Goal: Transaction & Acquisition: Purchase product/service

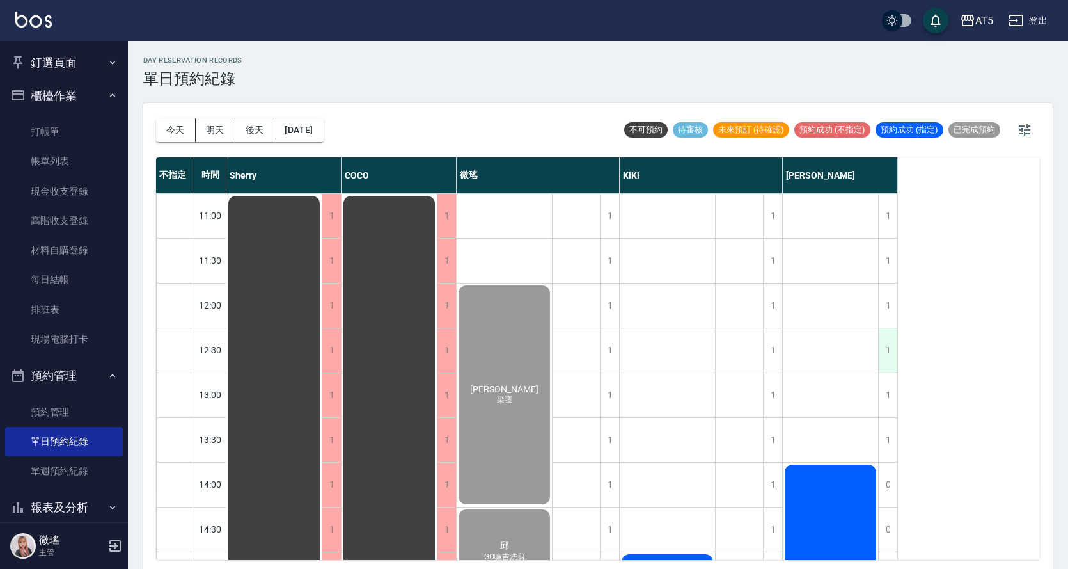
click at [885, 354] on div "1" at bounding box center [887, 350] width 19 height 44
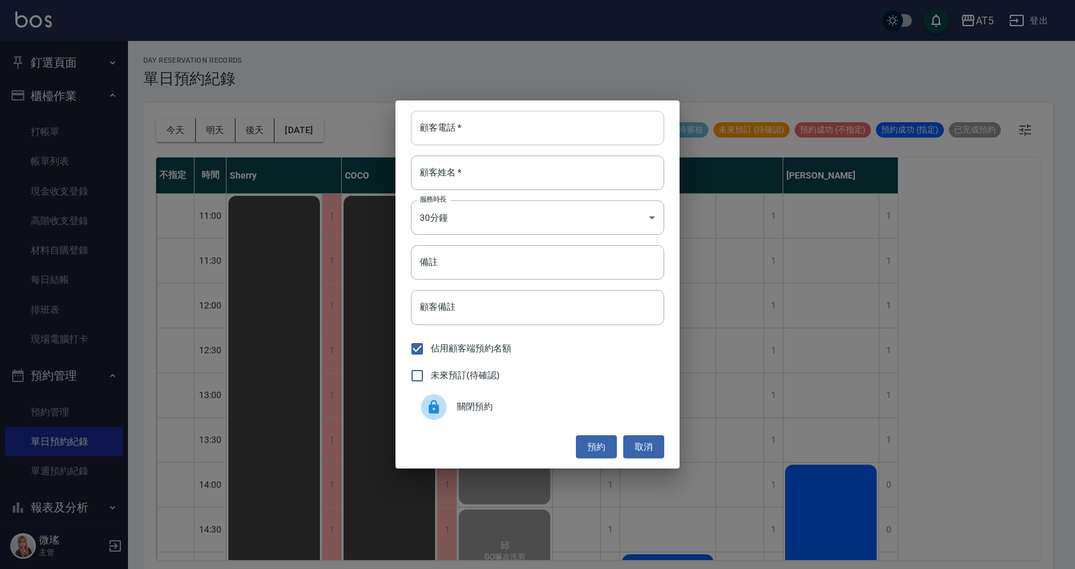
click at [458, 138] on input "顧客電話   *" at bounding box center [537, 128] width 253 height 35
type input "0983071728"
click at [481, 183] on input "顧客姓名   *" at bounding box center [537, 172] width 253 height 35
type input "x"
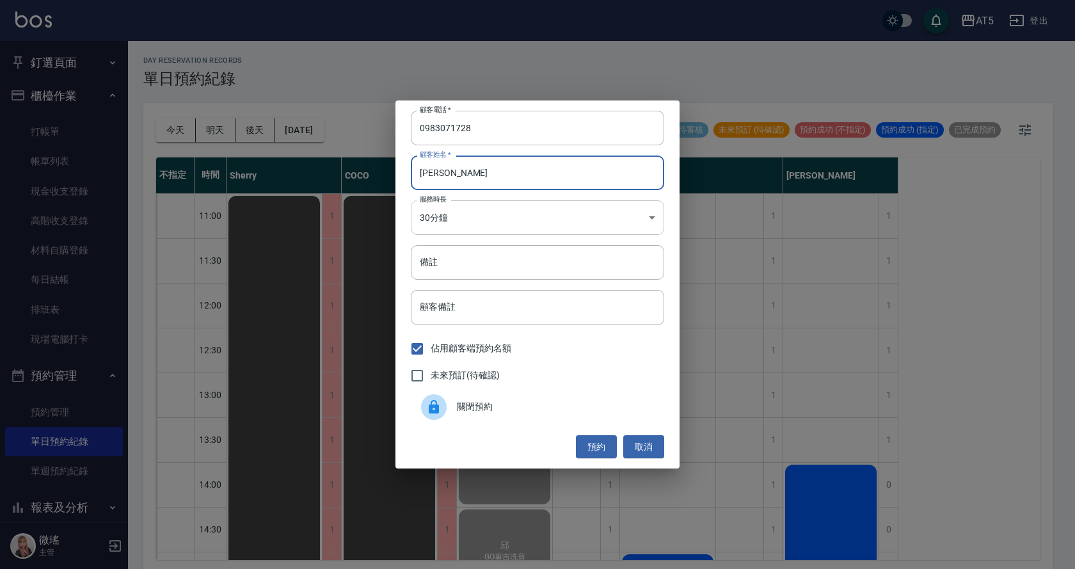
type input "[PERSON_NAME]"
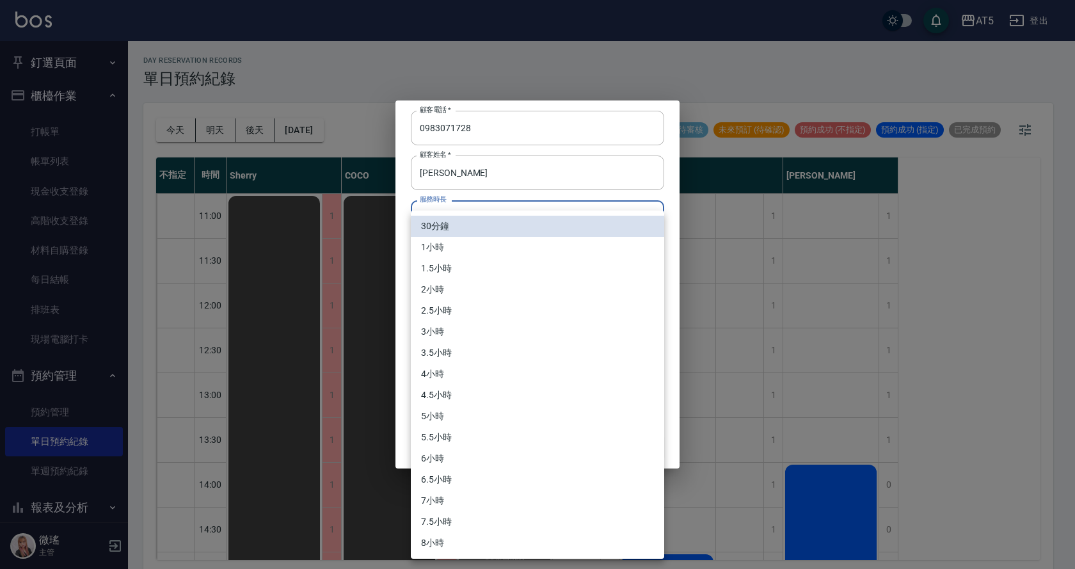
click at [473, 209] on body "AT5 登出 釘選頁面 打帳單 店家日報表 設計師日報表 設計師業績月報表 櫃檯作業 打帳單 帳單列表 現金收支登錄 高階收支登錄 材料自購登錄 每日結帳 排…" at bounding box center [537, 286] width 1075 height 573
click at [486, 251] on li "1小時" at bounding box center [537, 247] width 253 height 21
type input "2"
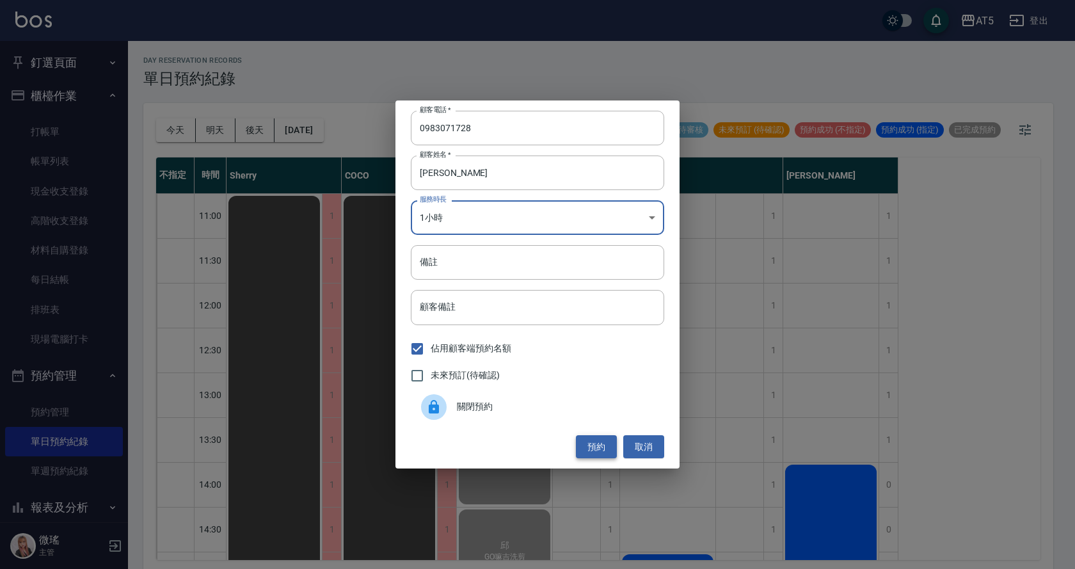
click at [607, 448] on button "預約" at bounding box center [596, 447] width 41 height 24
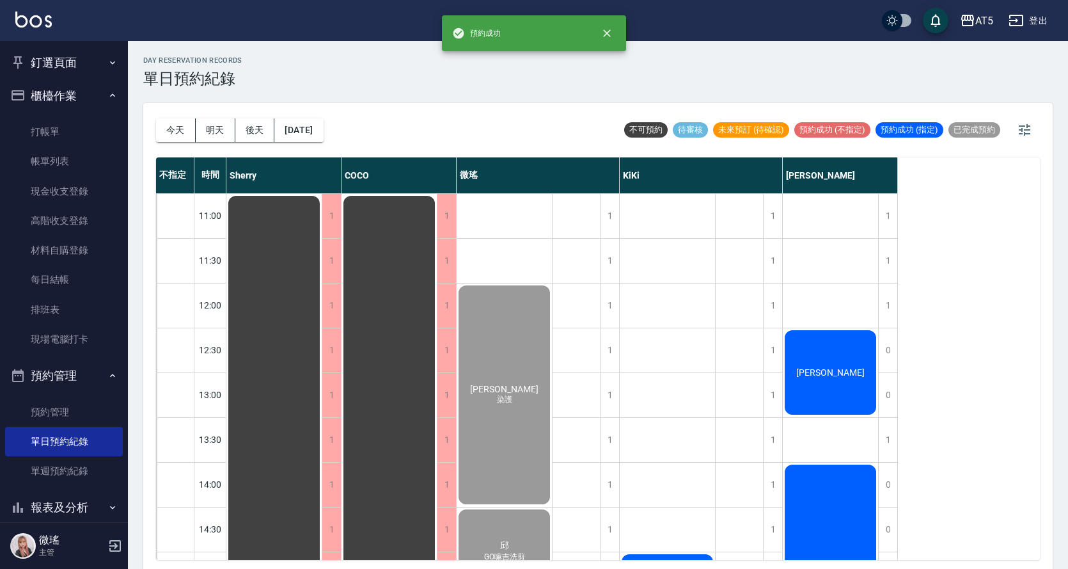
click at [822, 371] on span "[PERSON_NAME]" at bounding box center [831, 372] width 74 height 10
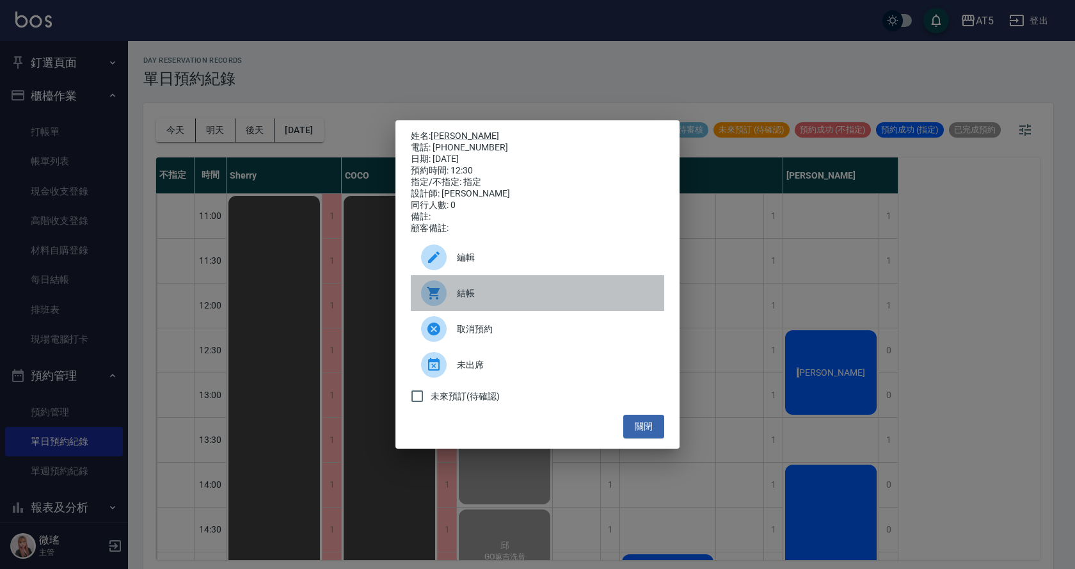
click at [520, 300] on span "結帳" at bounding box center [555, 293] width 197 height 13
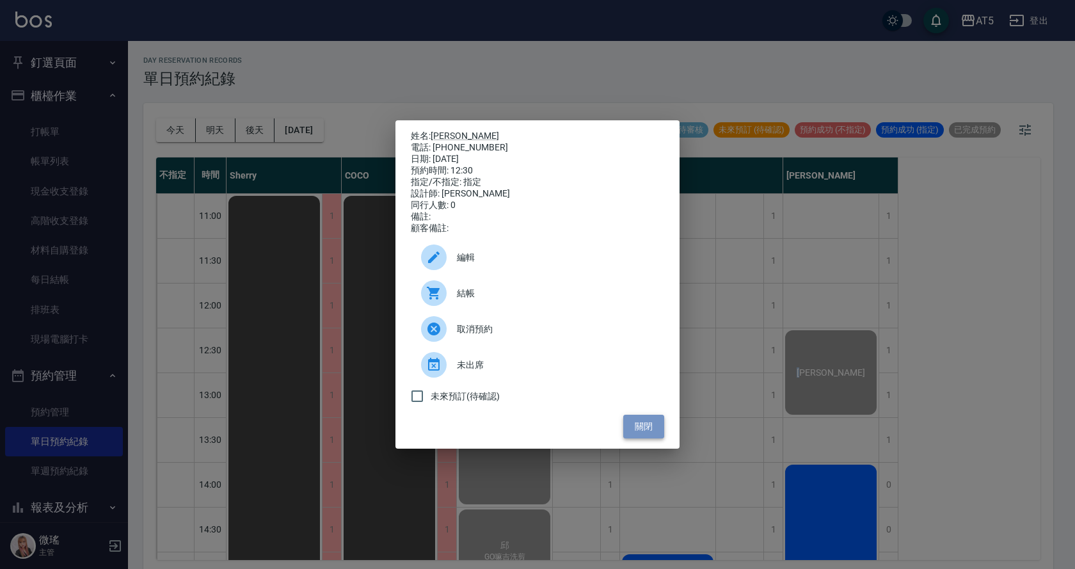
click at [640, 427] on button "關閉" at bounding box center [643, 427] width 41 height 24
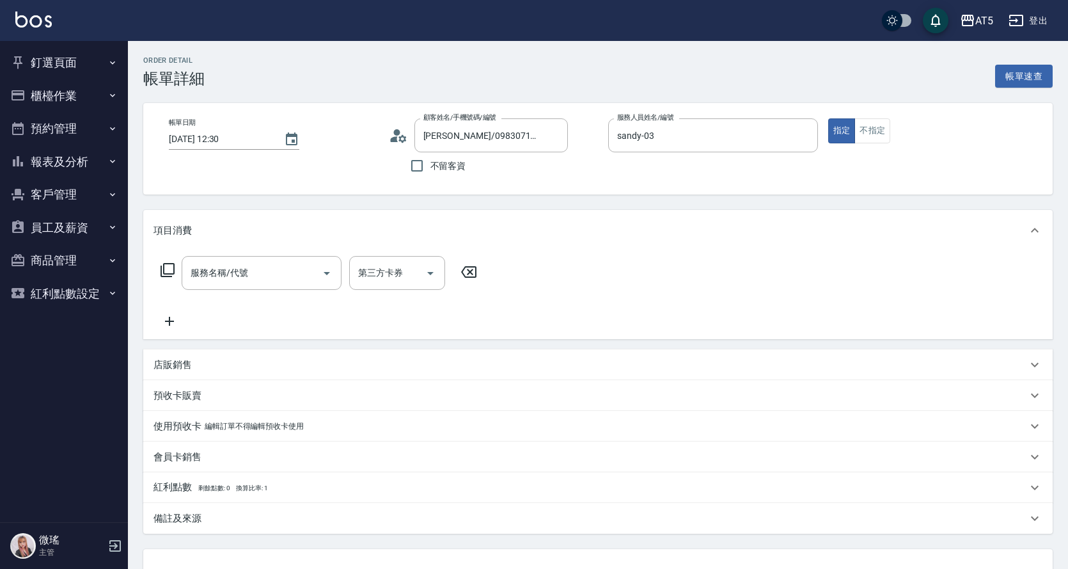
click at [172, 273] on icon at bounding box center [167, 269] width 15 height 15
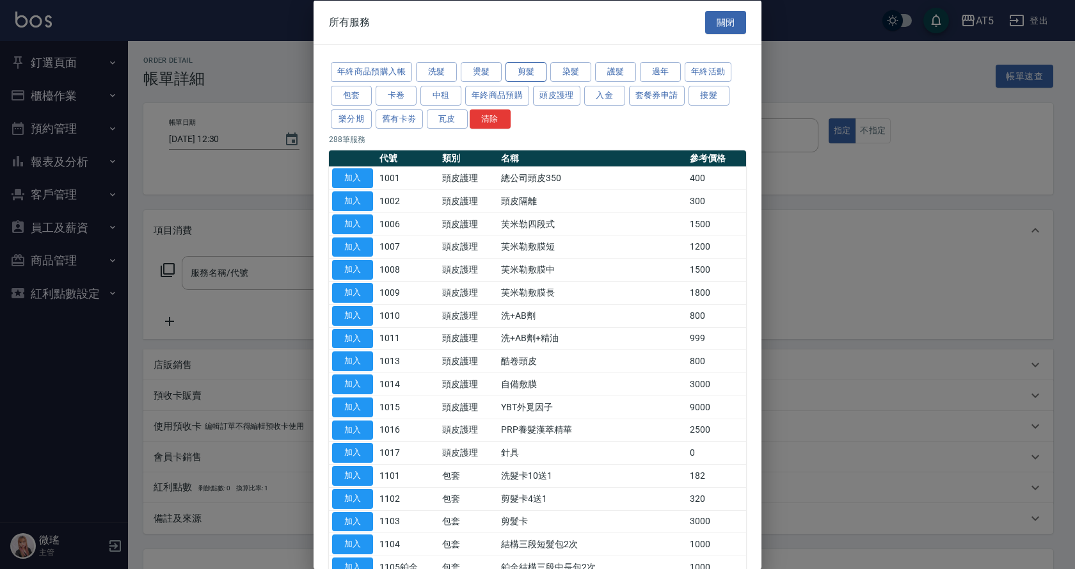
click at [539, 73] on button "剪髮" at bounding box center [525, 72] width 41 height 20
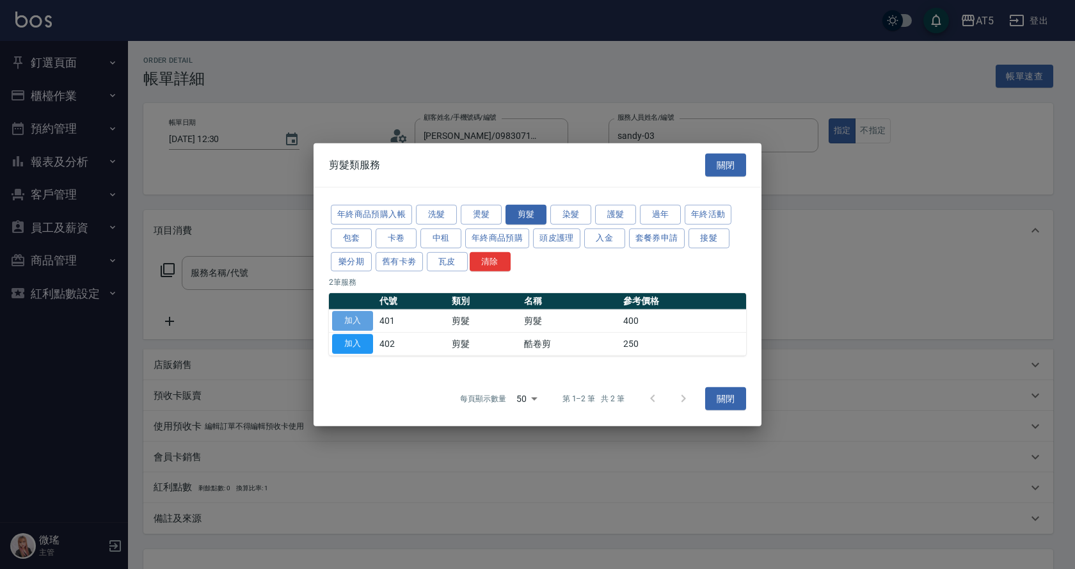
click at [344, 321] on button "加入" at bounding box center [352, 321] width 41 height 20
type input "剪髮(401)"
type input "40"
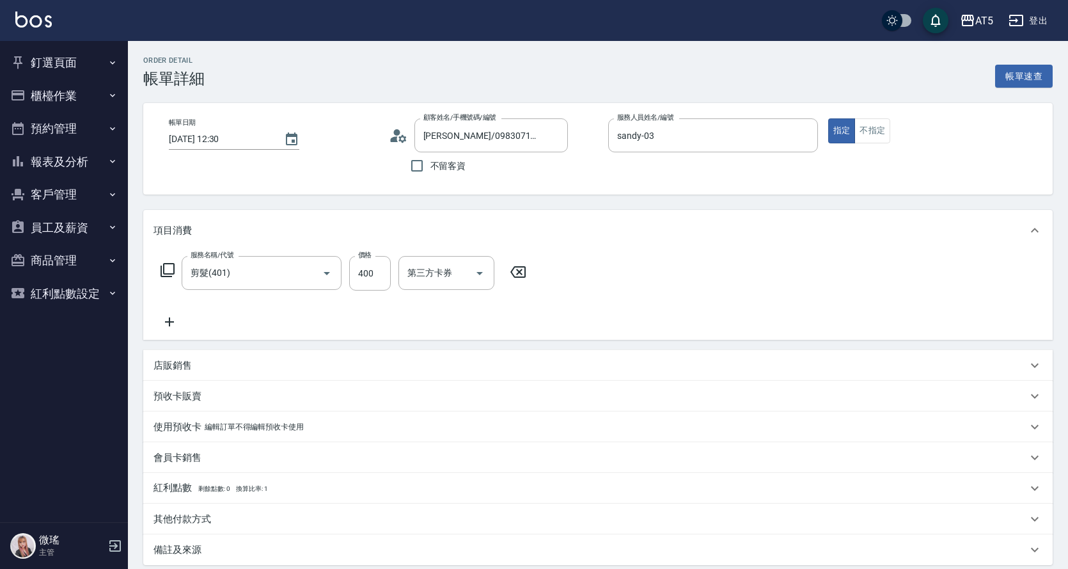
scroll to position [134, 0]
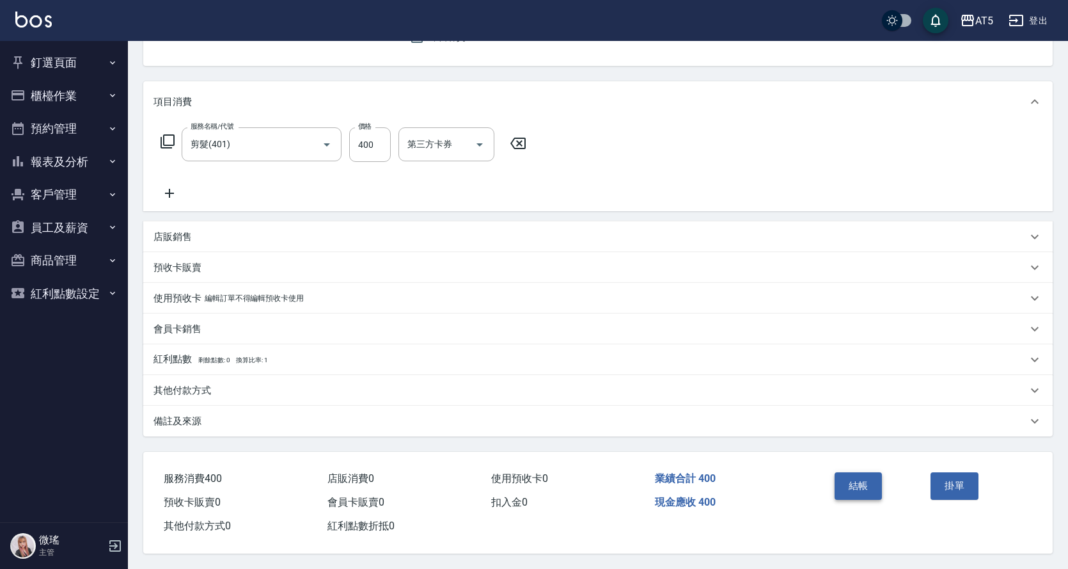
click at [864, 485] on button "結帳" at bounding box center [859, 485] width 48 height 27
click at [864, 485] on div "結帳" at bounding box center [878, 495] width 97 height 56
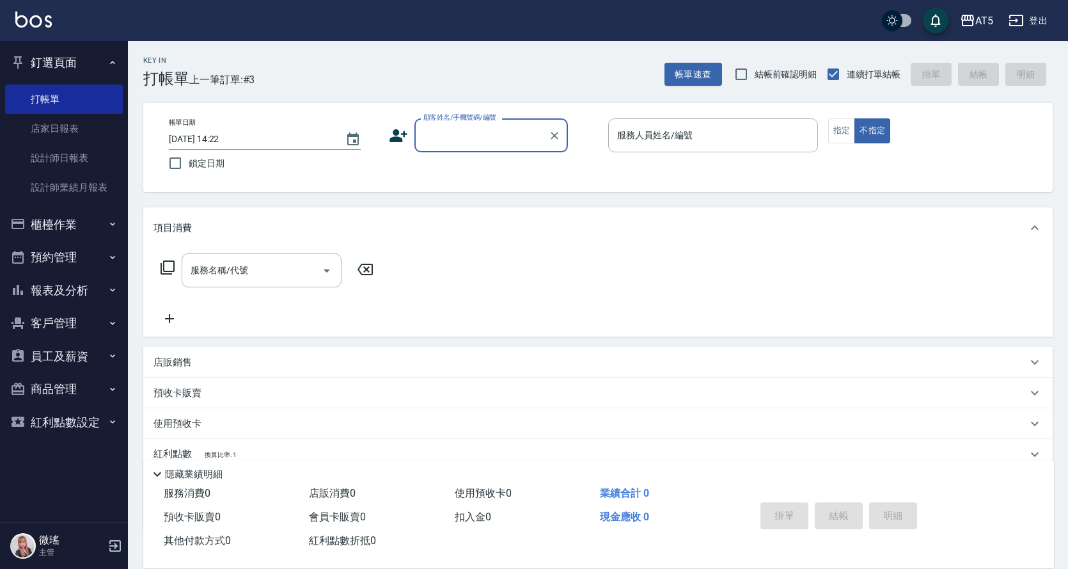
scroll to position [85, 0]
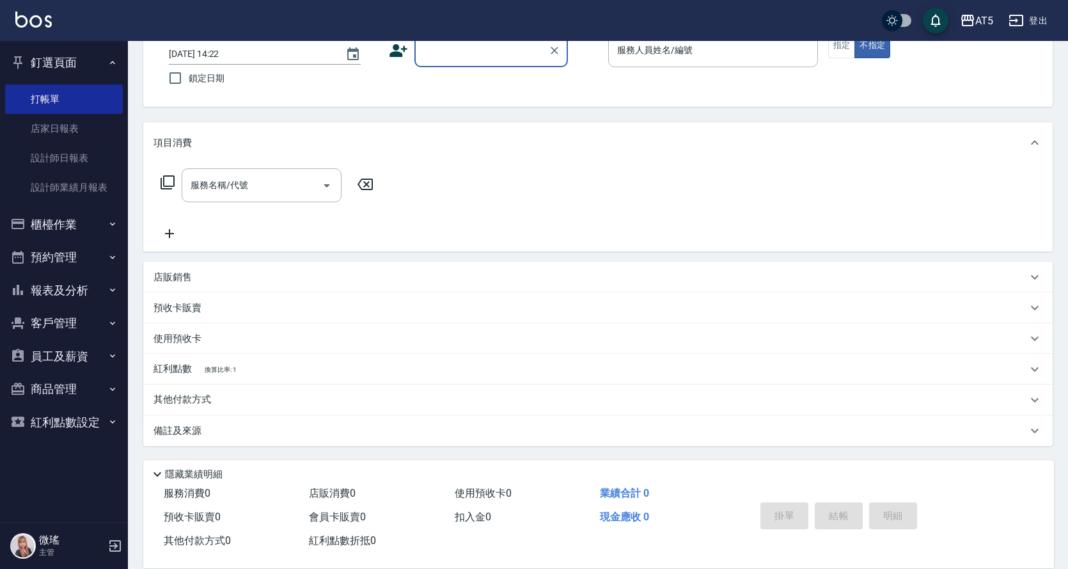
click at [493, 54] on input "顧客姓名/手機號碼/編號" at bounding box center [481, 50] width 123 height 22
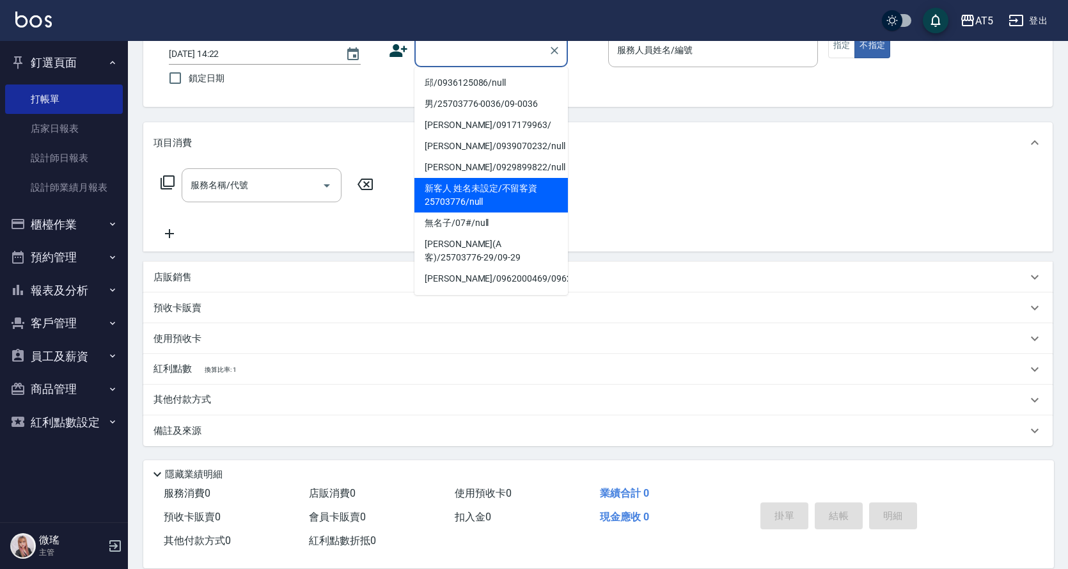
click at [462, 187] on li "新客人 姓名未設定/不留客資25703776/null" at bounding box center [492, 195] width 154 height 35
type input "新客人 姓名未設定/不留客資25703776/null"
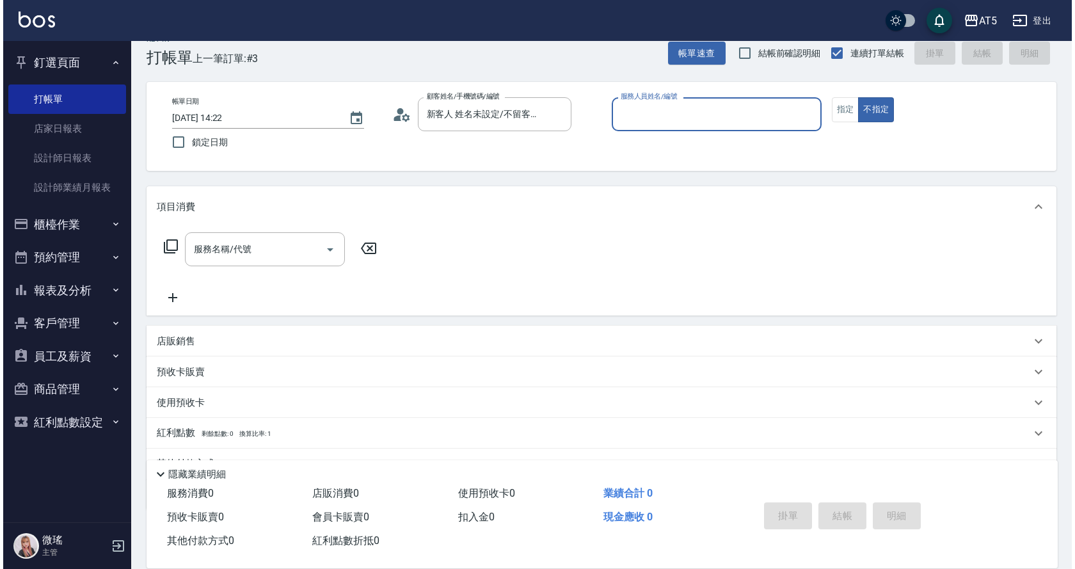
scroll to position [0, 0]
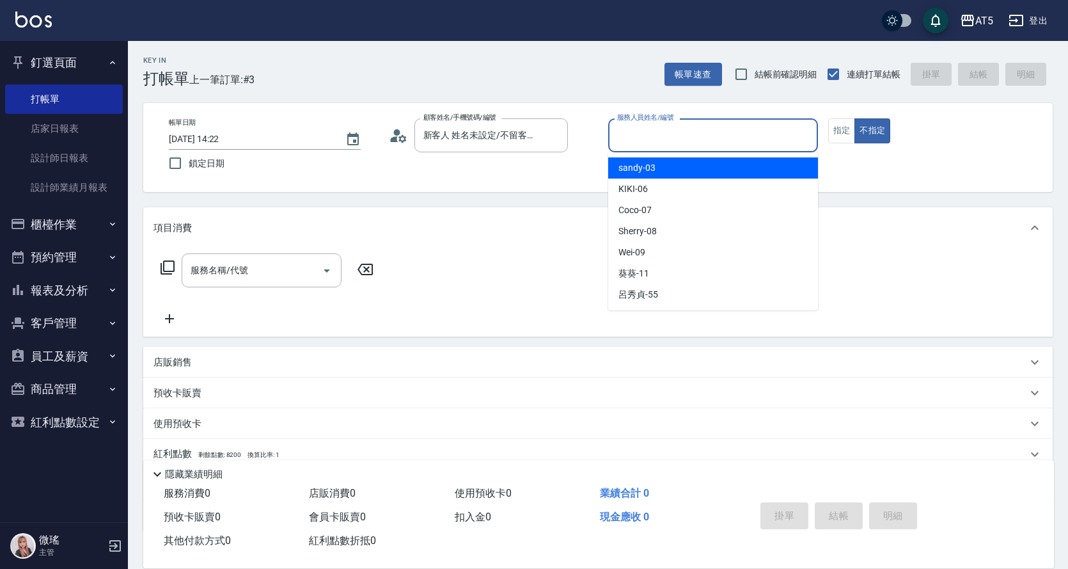
drag, startPoint x: 708, startPoint y: 143, endPoint x: 668, endPoint y: 169, distance: 47.2
click at [706, 142] on input "服務人員姓名/編號" at bounding box center [713, 135] width 198 height 22
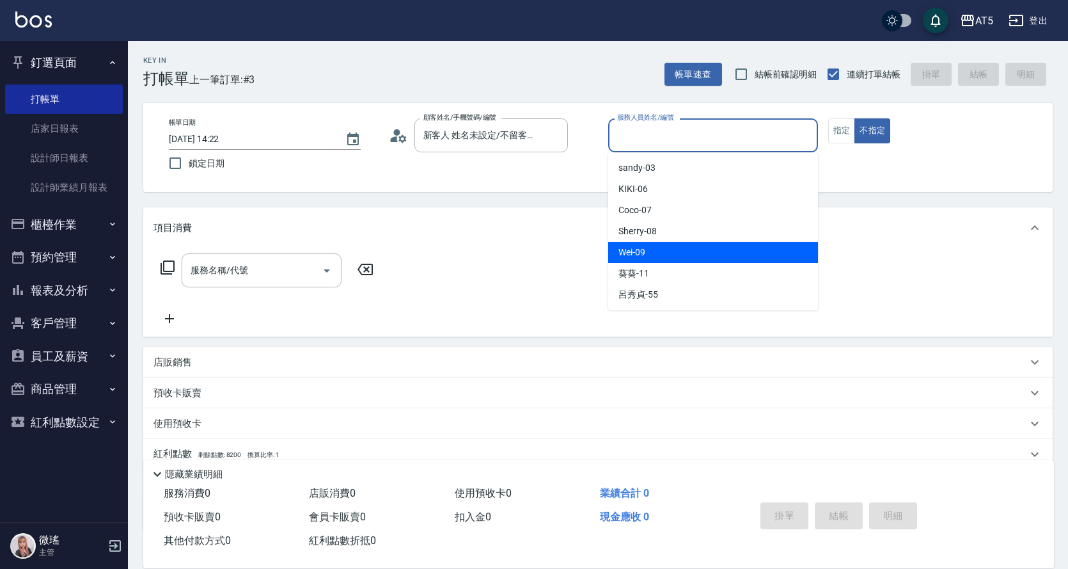
click at [661, 257] on div "Wei -09" at bounding box center [713, 252] width 210 height 21
type input "Wei-09"
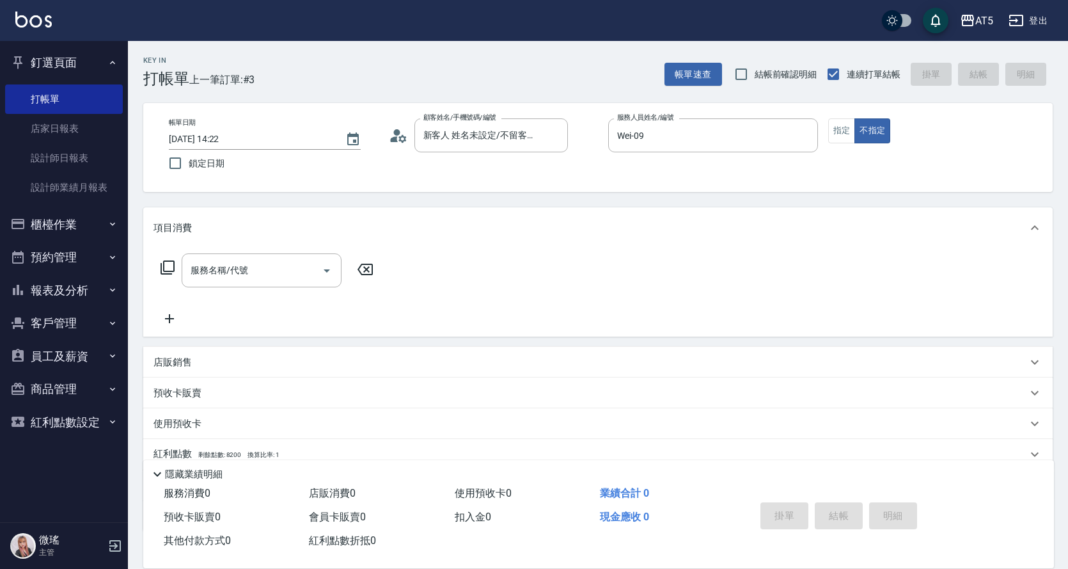
click at [231, 246] on div "項目消費" at bounding box center [598, 227] width 910 height 41
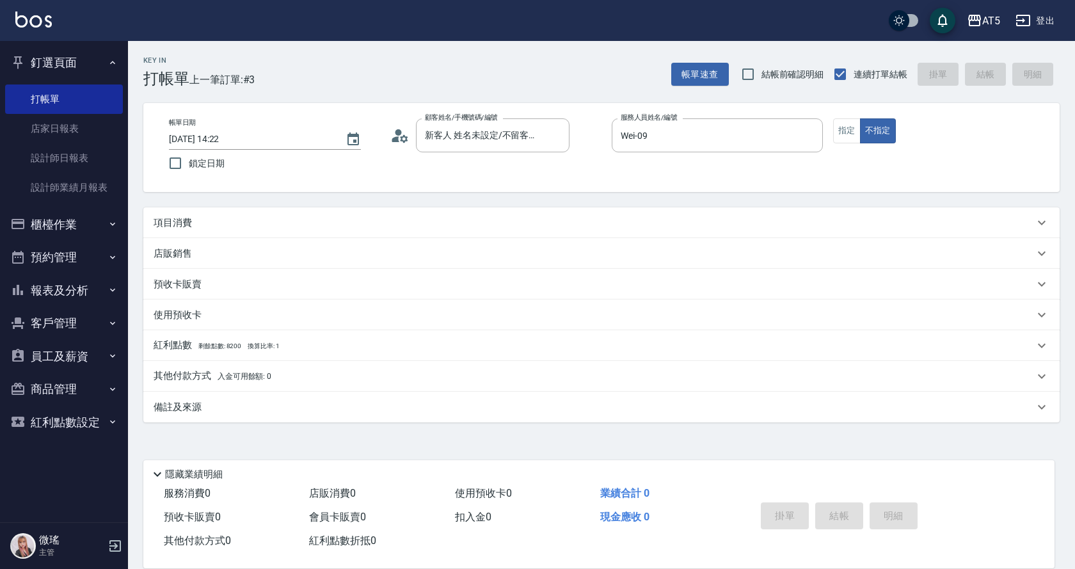
drag, startPoint x: 180, startPoint y: 223, endPoint x: 232, endPoint y: 246, distance: 56.7
click at [183, 223] on p "項目消費" at bounding box center [173, 222] width 38 height 13
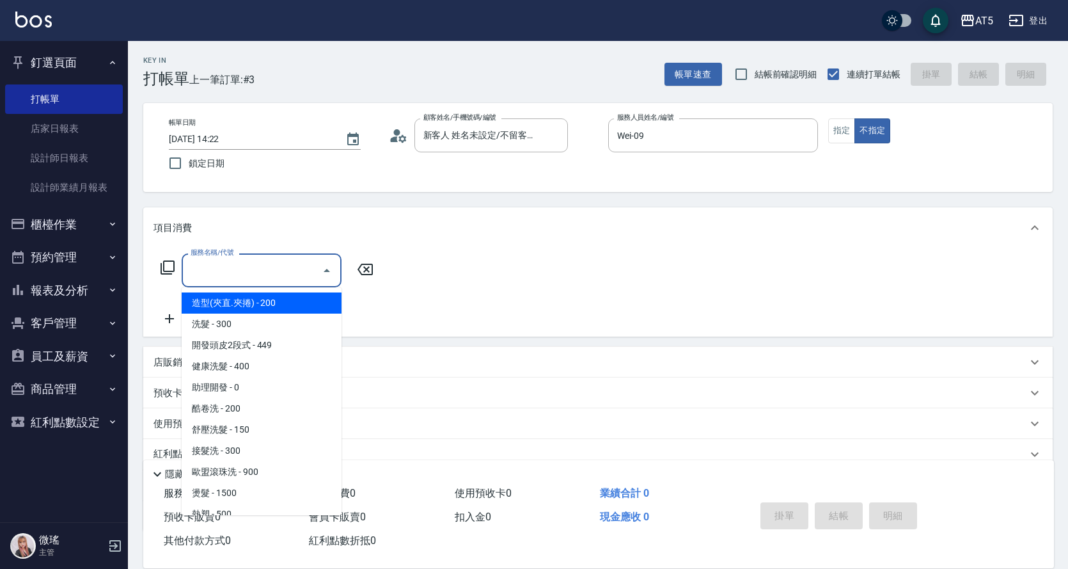
click at [247, 273] on input "服務名稱/代號" at bounding box center [251, 270] width 129 height 22
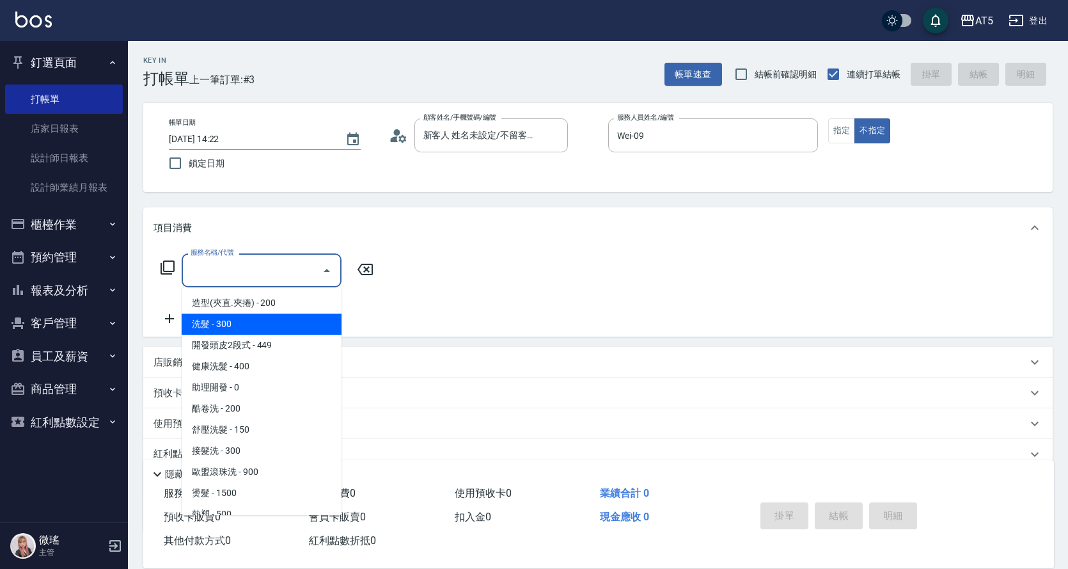
click at [250, 335] on span "開發頭皮2段式 - 449" at bounding box center [262, 345] width 160 height 21
type input "開發頭皮2段式(202)"
type input "40"
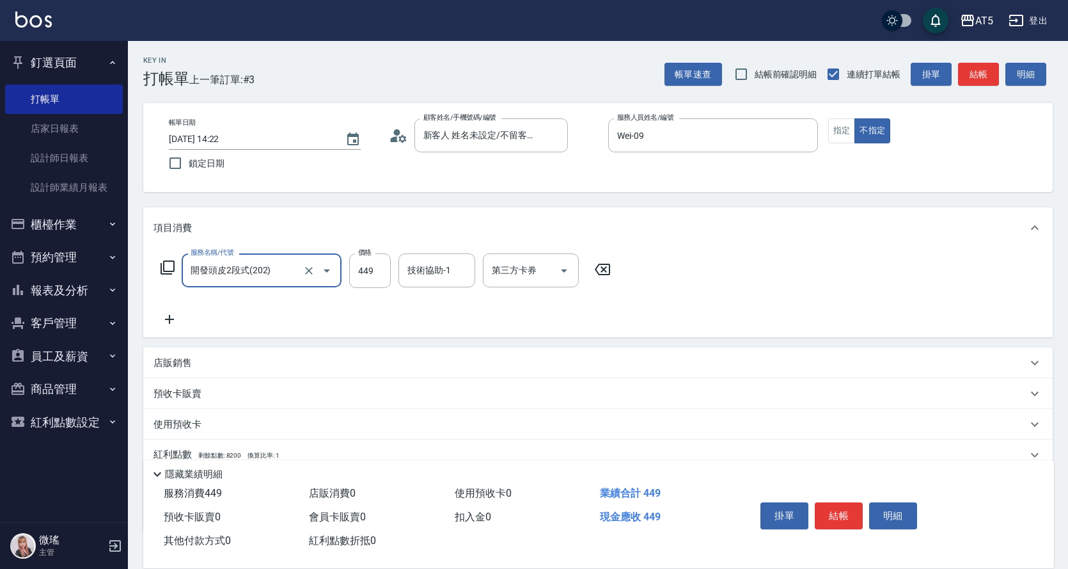
click at [265, 262] on input "開發頭皮2段式(202)" at bounding box center [243, 270] width 113 height 22
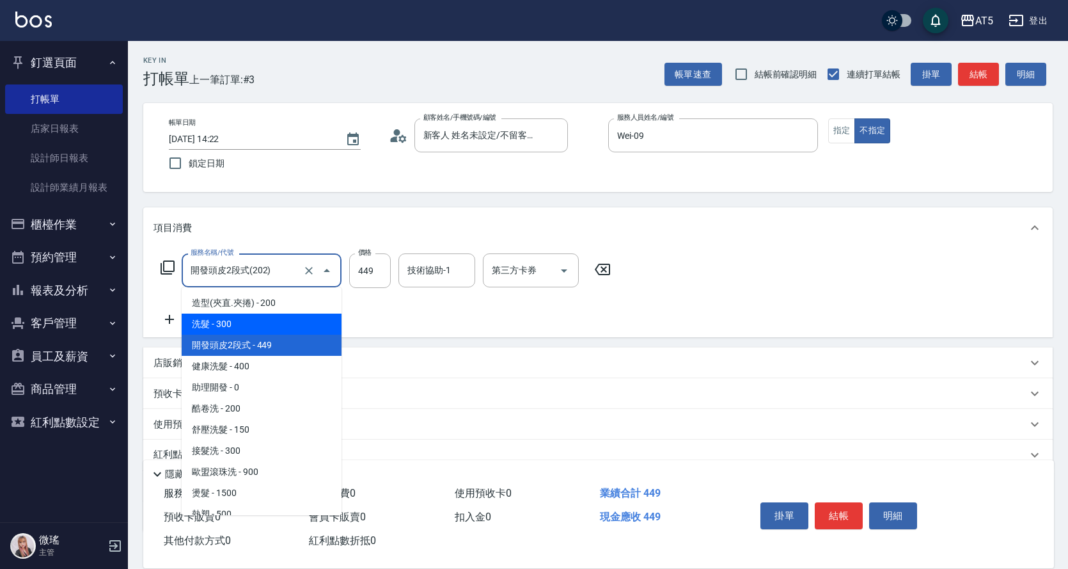
click at [238, 328] on span "洗髮 - 300" at bounding box center [262, 323] width 160 height 21
click at [238, 328] on div "服務名稱/代號 開發頭皮2段式(202) 服務名稱/代號 價格 449 價格 技術協助-1 技術協助-1 第三方卡券 第三方卡券" at bounding box center [598, 292] width 910 height 89
type input "洗髮(201)"
type input "30"
type input "300"
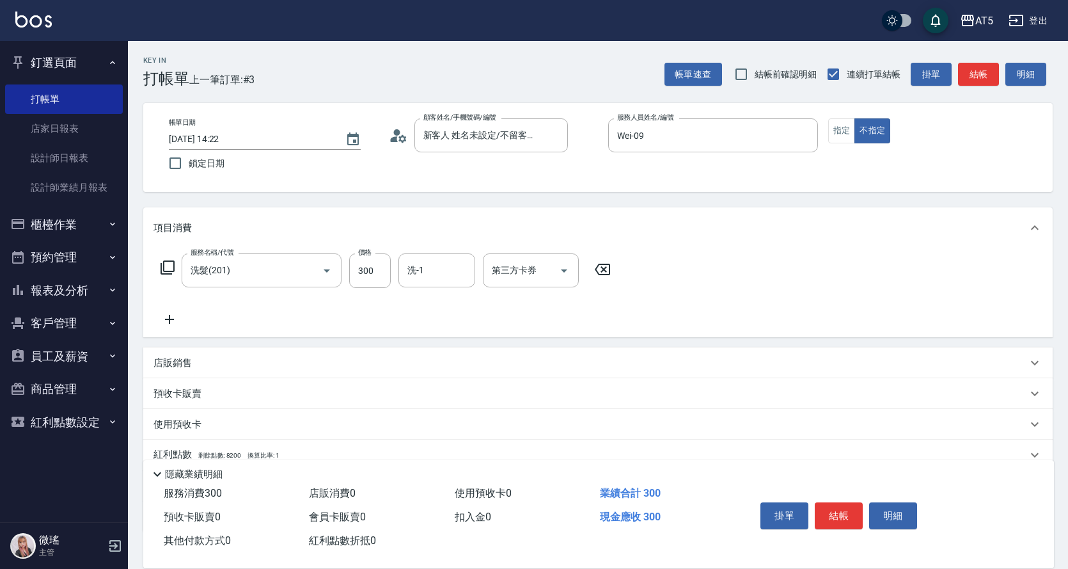
drag, startPoint x: 846, startPoint y: 512, endPoint x: 849, endPoint y: 506, distance: 6.9
click at [846, 512] on button "結帳" at bounding box center [839, 515] width 48 height 27
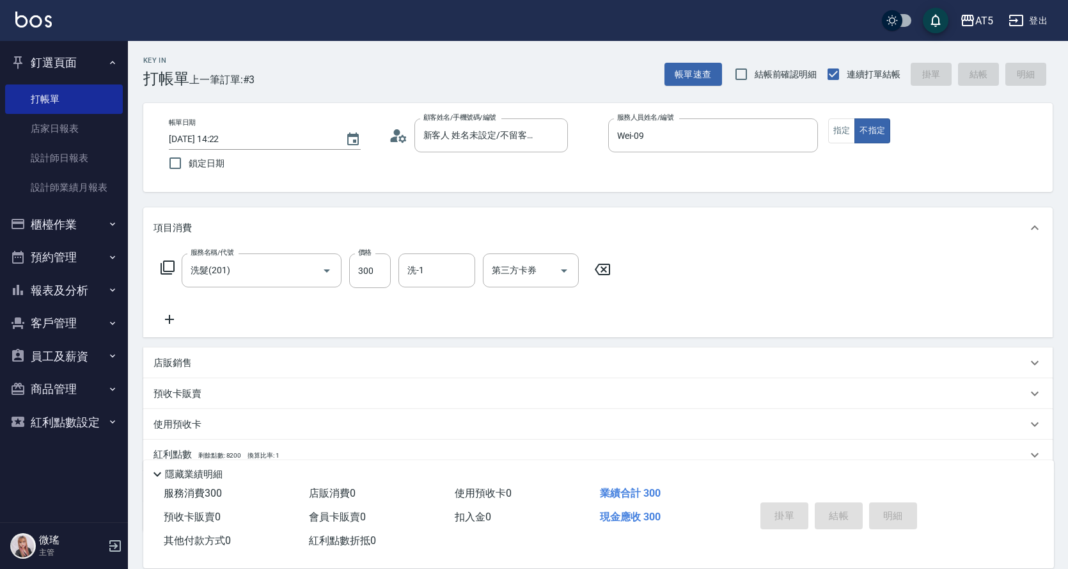
type input "2025/09/25 16:49"
type input "0"
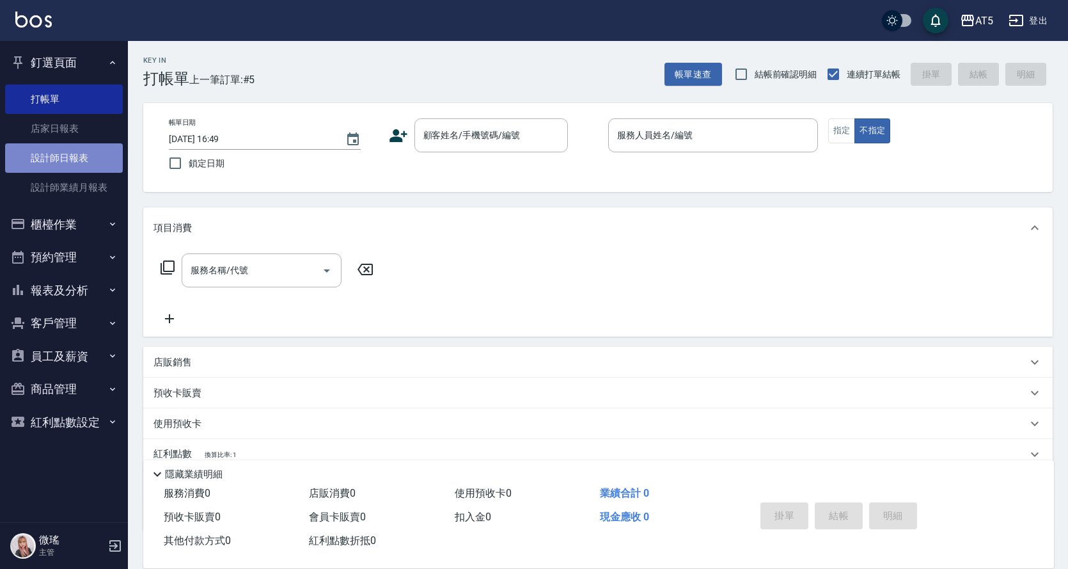
click at [79, 168] on link "設計師日報表" at bounding box center [64, 157] width 118 height 29
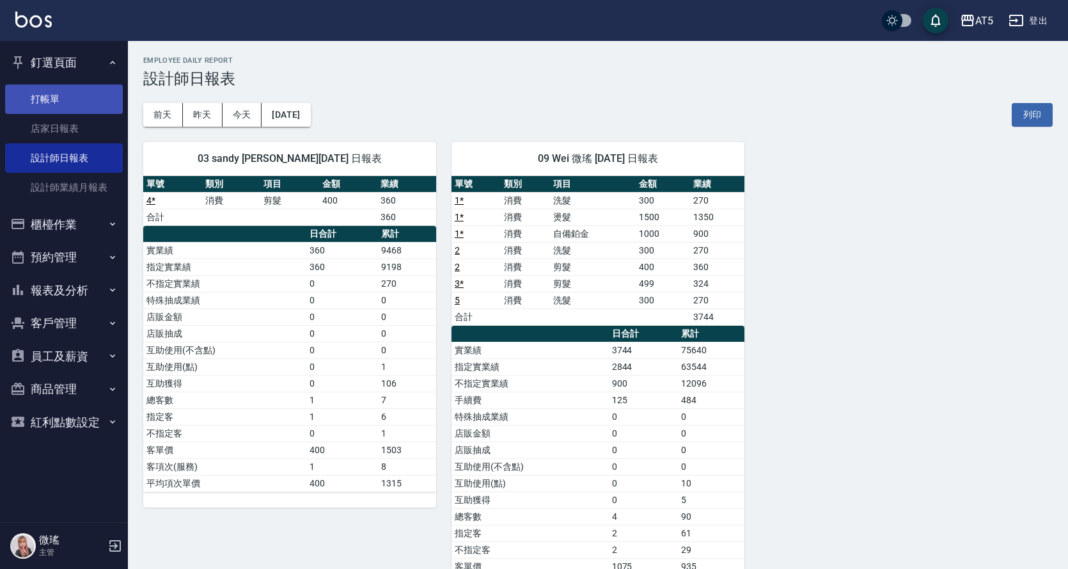
click at [59, 97] on link "打帳單" at bounding box center [64, 98] width 118 height 29
